Goal: Task Accomplishment & Management: Manage account settings

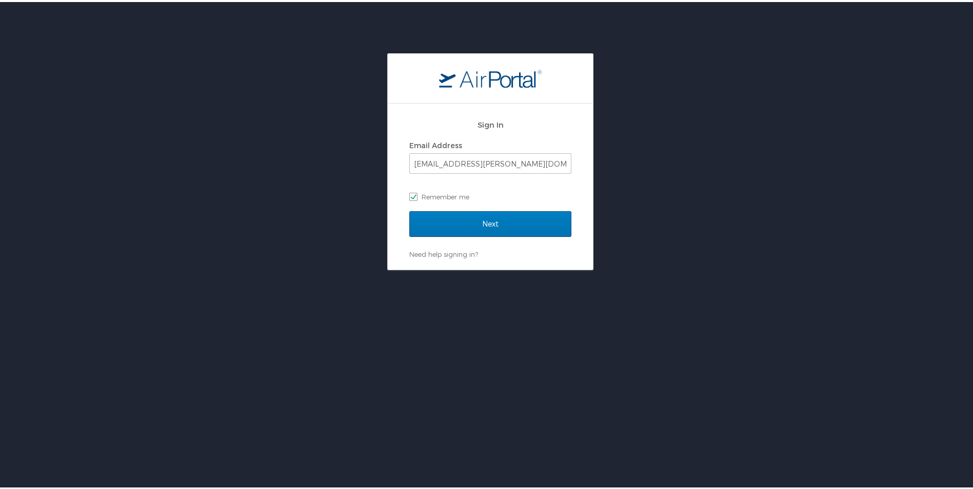
click at [452, 207] on div "Sign In Email Address [EMAIL_ADDRESS][PERSON_NAME][DOMAIN_NAME] Remember me" at bounding box center [490, 161] width 162 height 99
click at [459, 218] on input "Next" at bounding box center [490, 222] width 162 height 26
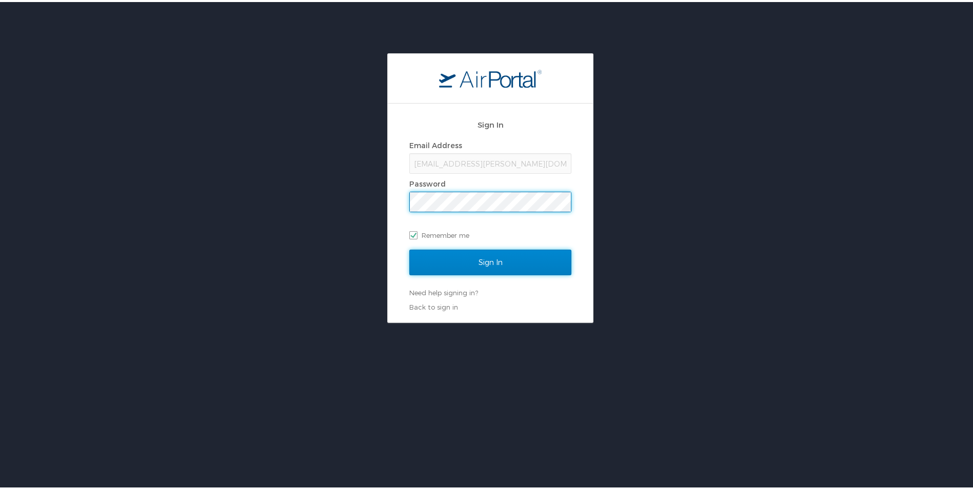
click at [507, 266] on input "Sign In" at bounding box center [490, 261] width 162 height 26
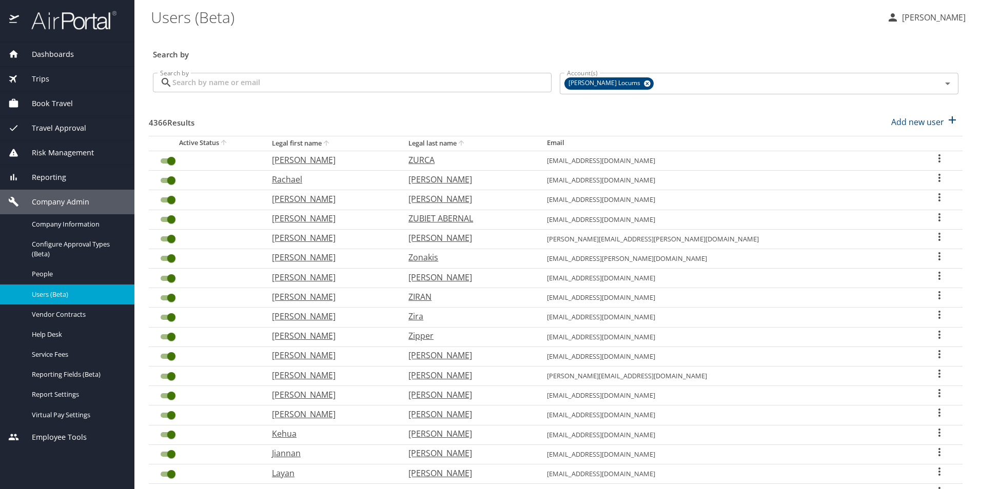
click at [294, 79] on input "Search by" at bounding box center [361, 82] width 379 height 19
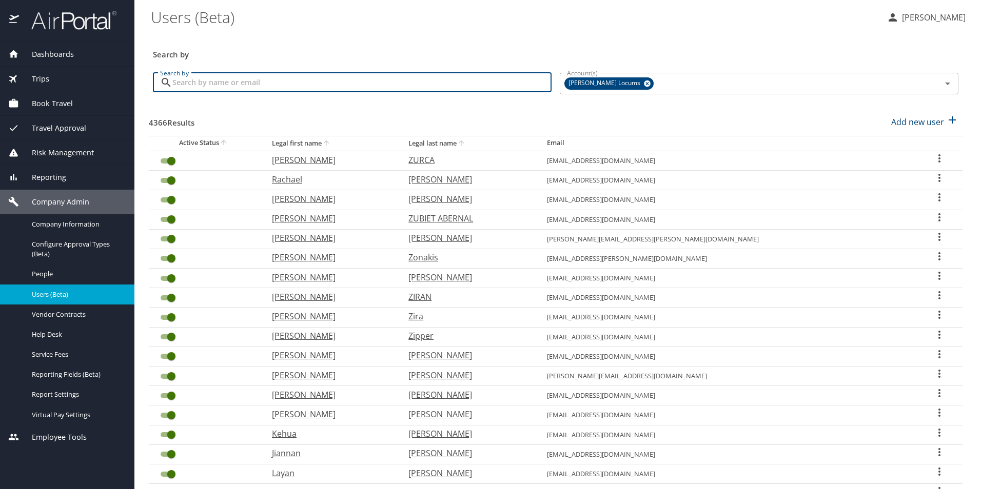
paste input "joshua.parlaman@gmail.com"
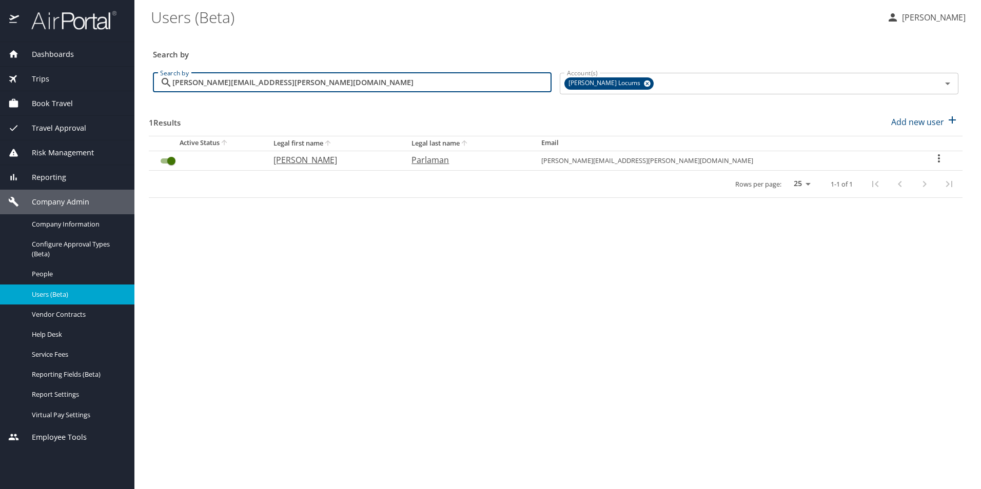
type input "joshua.parlaman@gmail.com"
